Goal: Check status: Check status

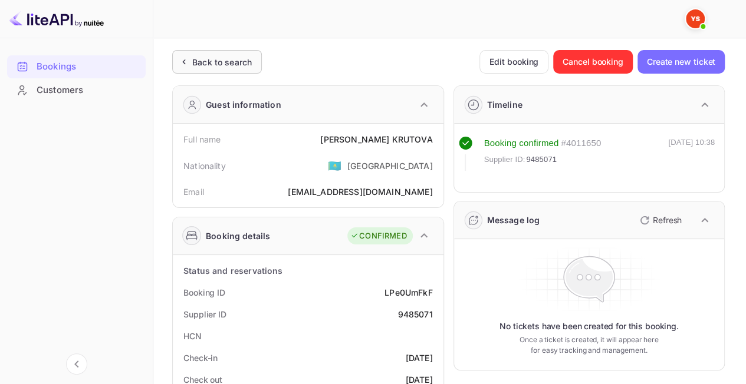
click at [213, 65] on div "Back to search" at bounding box center [222, 62] width 60 height 12
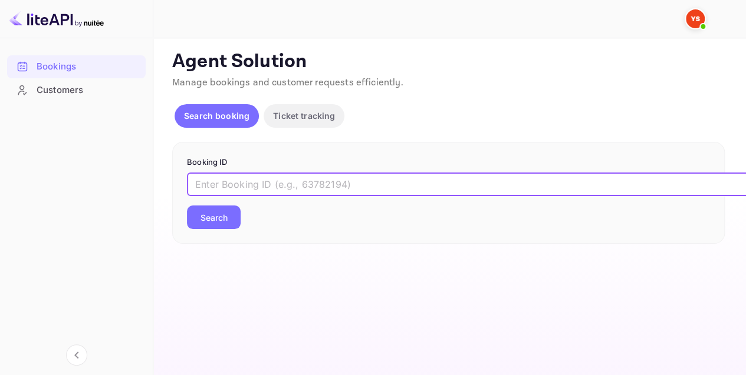
click at [256, 184] on input "text" at bounding box center [481, 185] width 589 height 24
paste input "8529502"
type input "8529502"
click at [230, 219] on button "Search" at bounding box center [214, 218] width 54 height 24
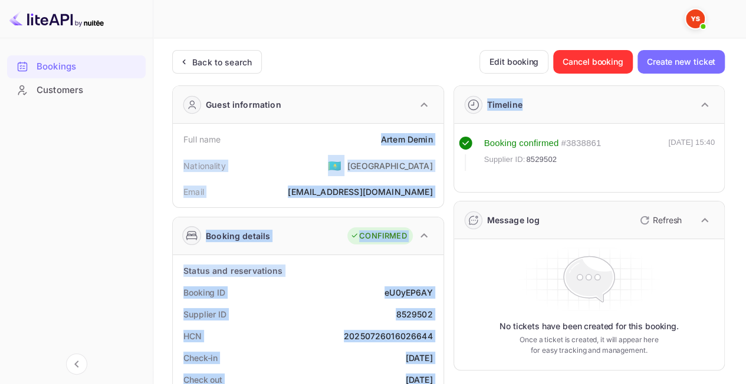
drag, startPoint x: 374, startPoint y: 134, endPoint x: 444, endPoint y: 138, distance: 70.8
drag, startPoint x: 411, startPoint y: 132, endPoint x: 422, endPoint y: 134, distance: 10.9
click at [412, 132] on div "Full name [PERSON_NAME]" at bounding box center [307, 139] width 261 height 22
click at [429, 137] on div "[PERSON_NAME]" at bounding box center [407, 139] width 52 height 12
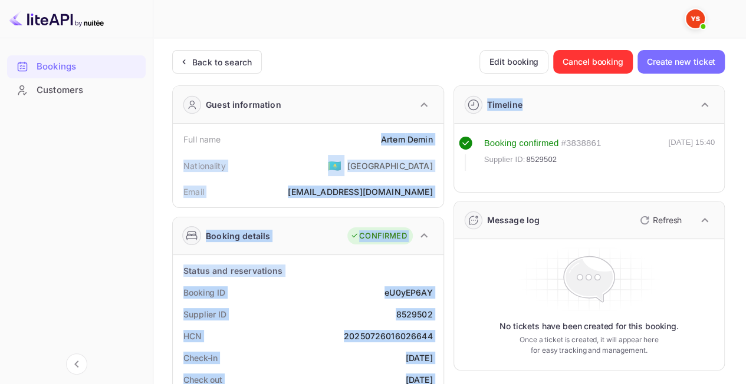
click at [433, 139] on div "Full name [PERSON_NAME]" at bounding box center [307, 139] width 261 height 22
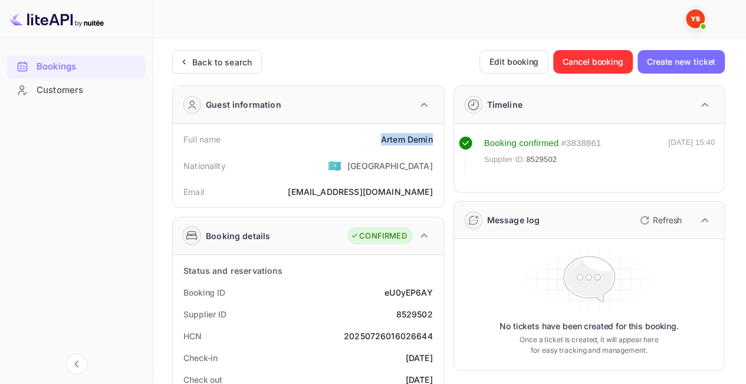
drag, startPoint x: 433, startPoint y: 139, endPoint x: 381, endPoint y: 134, distance: 52.6
click at [381, 134] on div "Full name [PERSON_NAME]" at bounding box center [307, 139] width 261 height 22
copy div "[PERSON_NAME]"
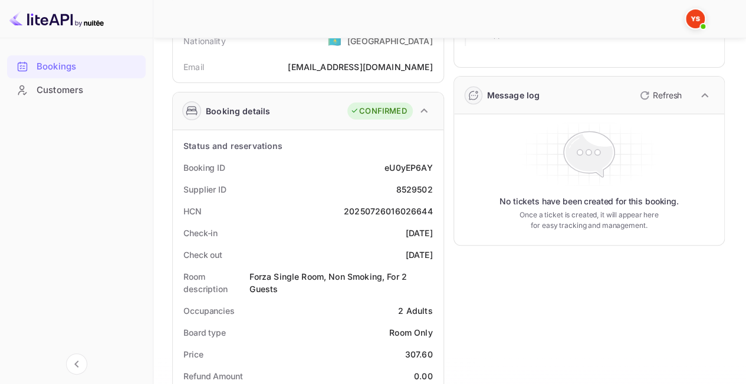
scroll to position [236, 0]
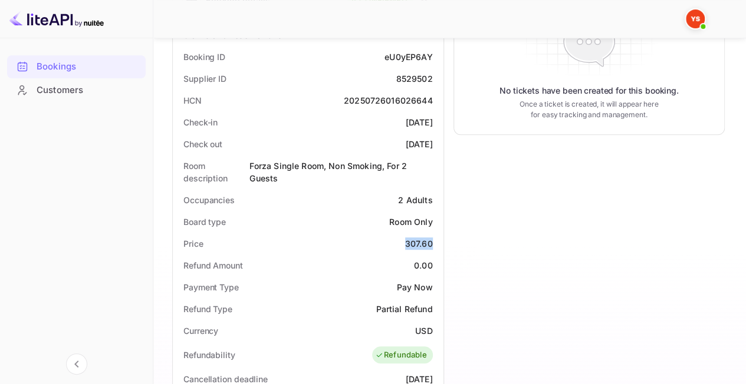
drag, startPoint x: 386, startPoint y: 242, endPoint x: 433, endPoint y: 246, distance: 46.7
click at [433, 246] on div "Price 307.60" at bounding box center [307, 244] width 261 height 22
copy div "307.60"
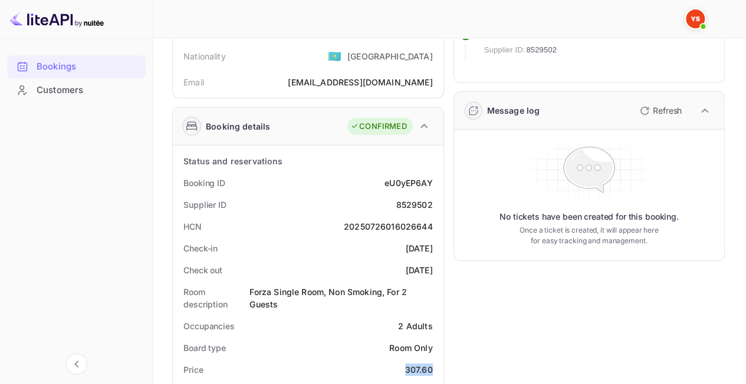
scroll to position [0, 0]
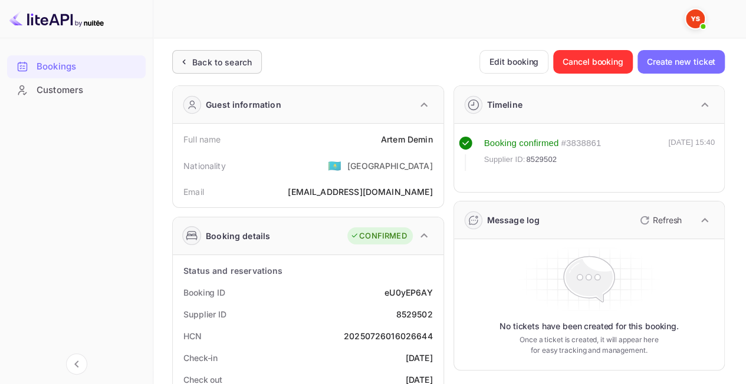
click at [224, 62] on div "Back to search" at bounding box center [222, 62] width 60 height 12
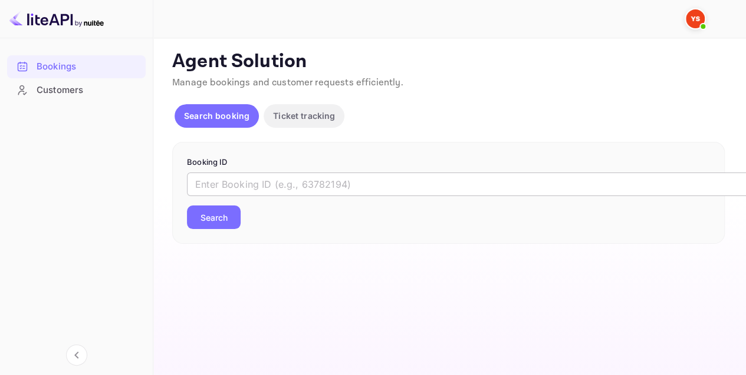
click at [271, 186] on input "text" at bounding box center [481, 185] width 589 height 24
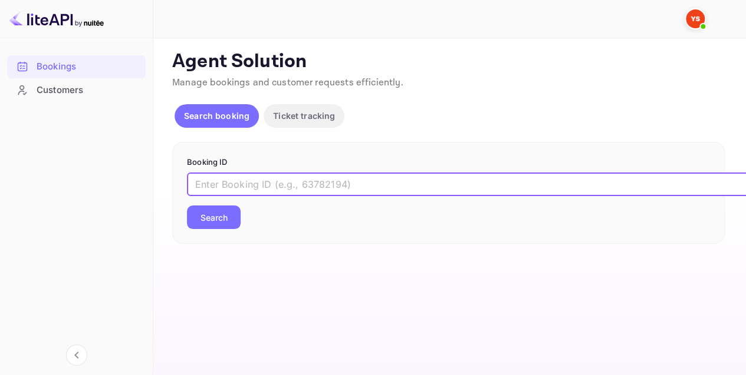
paste input "9580584"
type input "9580584"
click at [199, 220] on button "Search" at bounding box center [214, 218] width 54 height 24
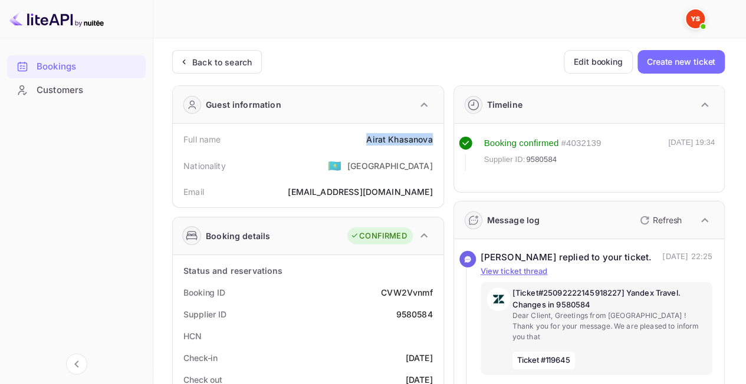
drag, startPoint x: 362, startPoint y: 140, endPoint x: 436, endPoint y: 140, distance: 73.7
click at [436, 140] on div "Full name [PERSON_NAME]" at bounding box center [307, 139] width 261 height 22
click at [313, 167] on div "Nationality 🇰🇿 [DEMOGRAPHIC_DATA]" at bounding box center [307, 165] width 261 height 31
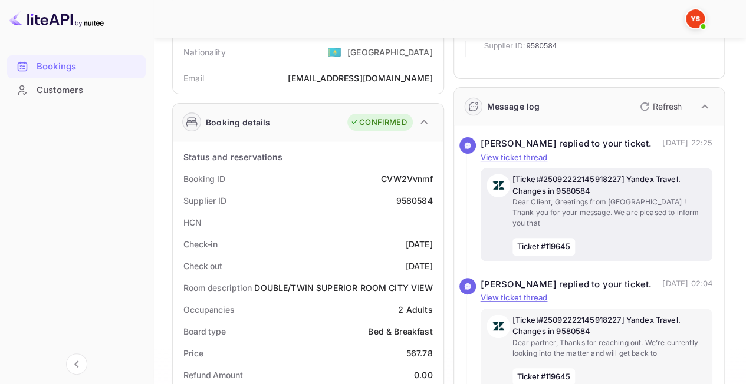
scroll to position [118, 0]
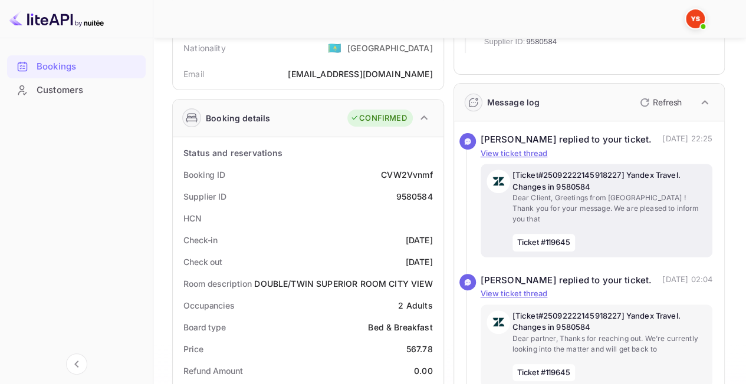
click at [640, 213] on p "Dear Client, Greetings from [GEOGRAPHIC_DATA] ! Thank you for your message. We …" at bounding box center [609, 209] width 195 height 32
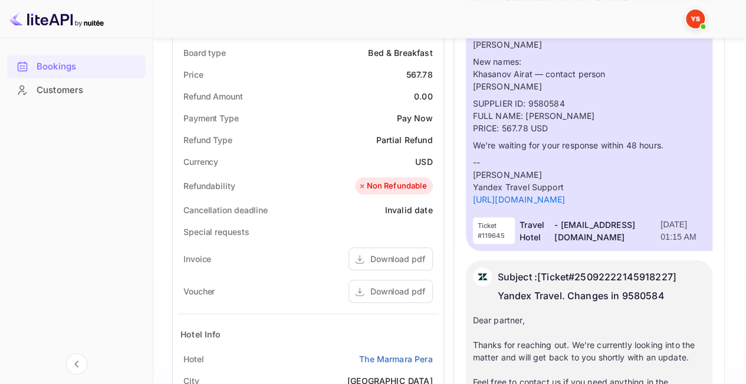
scroll to position [472, 0]
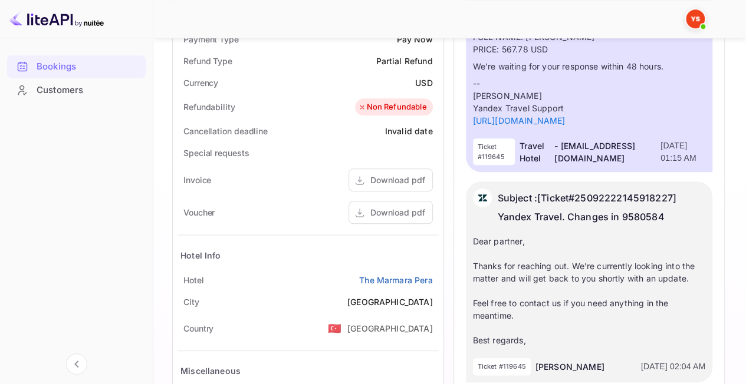
click at [636, 219] on p "Subject : [Ticket#25092222145918227] Yandex Travel. Changes in 9580584" at bounding box center [601, 208] width 208 height 38
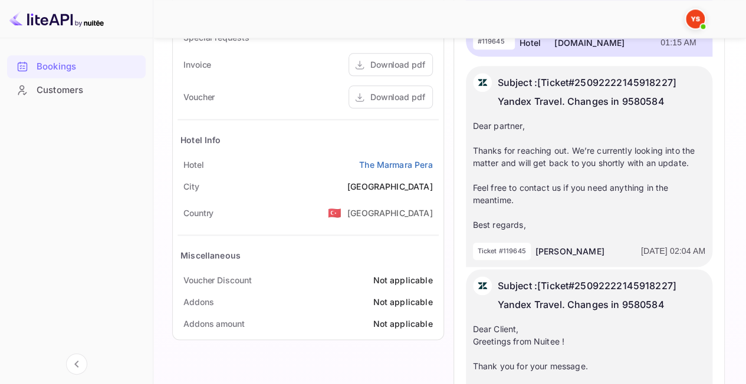
scroll to position [589, 0]
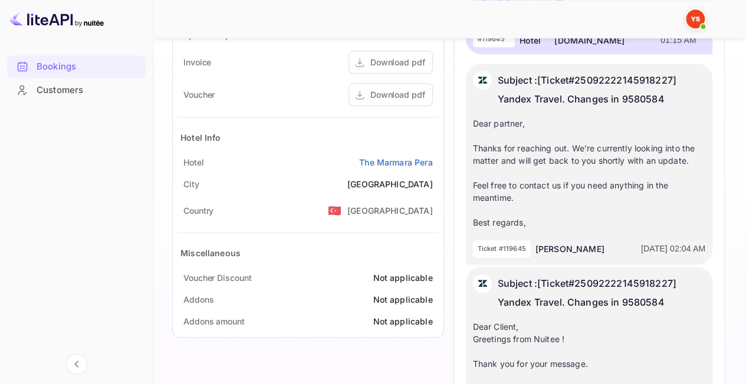
click at [531, 215] on div "Dear partner, Thanks for reaching out. We’re currently looking into the matter …" at bounding box center [589, 172] width 233 height 111
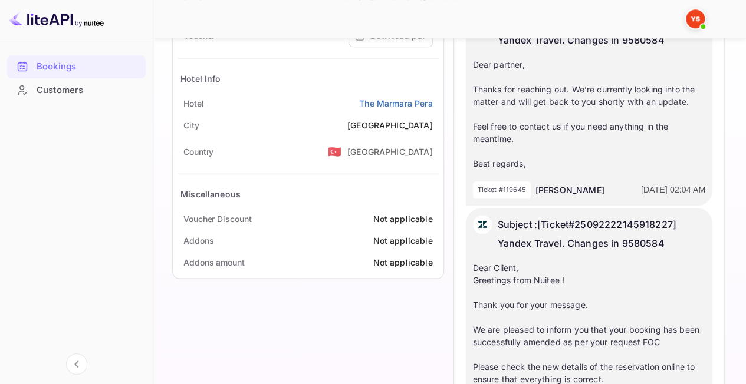
click at [537, 275] on div "Dear Client, Greetings from [GEOGRAPHIC_DATA] ! Thank you for your message. We …" at bounding box center [589, 373] width 233 height 223
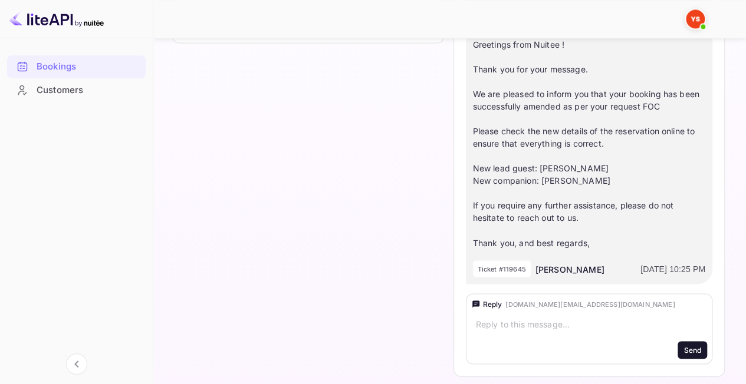
scroll to position [898, 0]
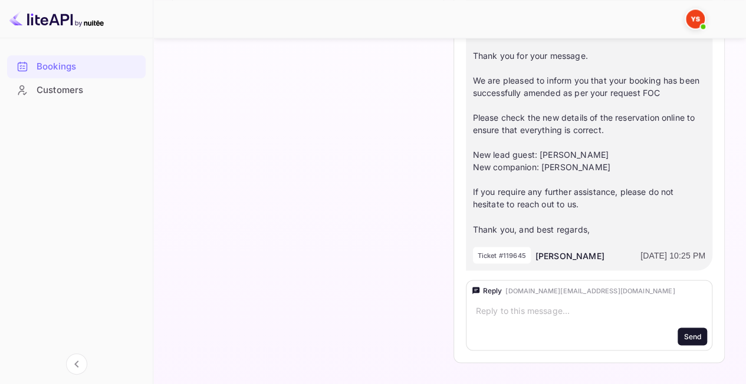
click at [510, 311] on textarea at bounding box center [570, 311] width 188 height 12
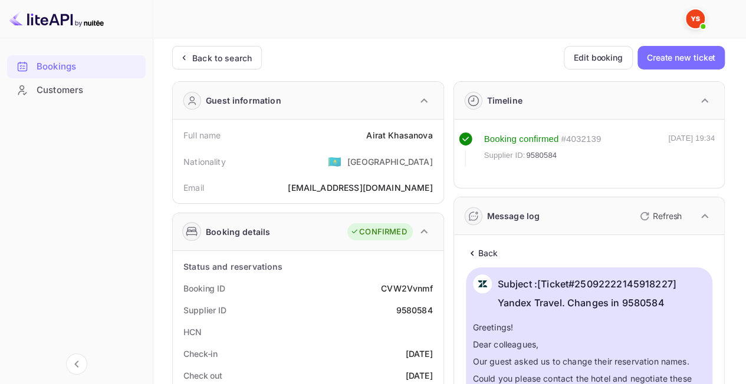
scroll to position [0, 0]
